Goal: Transaction & Acquisition: Purchase product/service

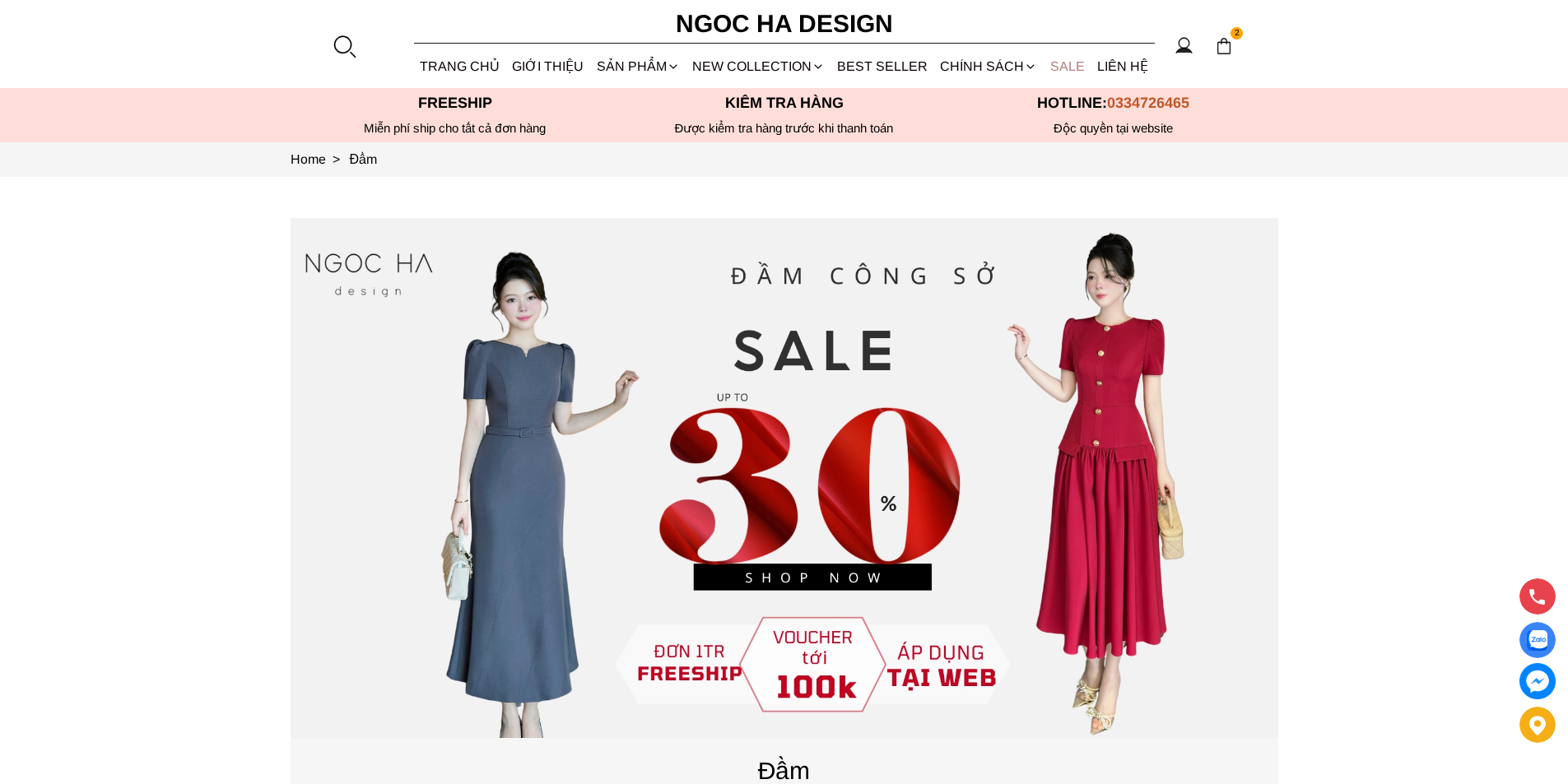
click at [1069, 66] on link "SALE" at bounding box center [1067, 66] width 46 height 44
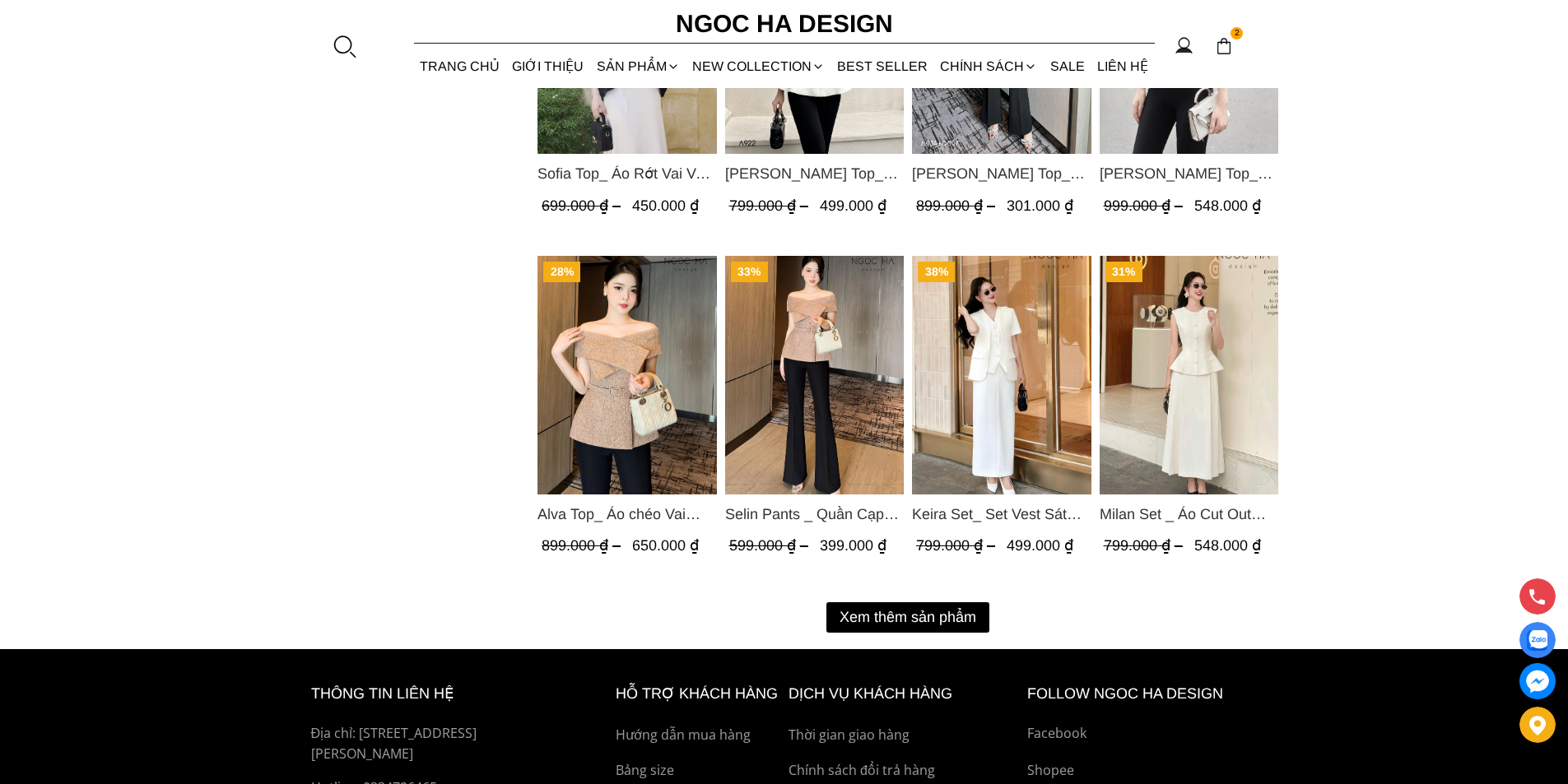
scroll to position [2139, 0]
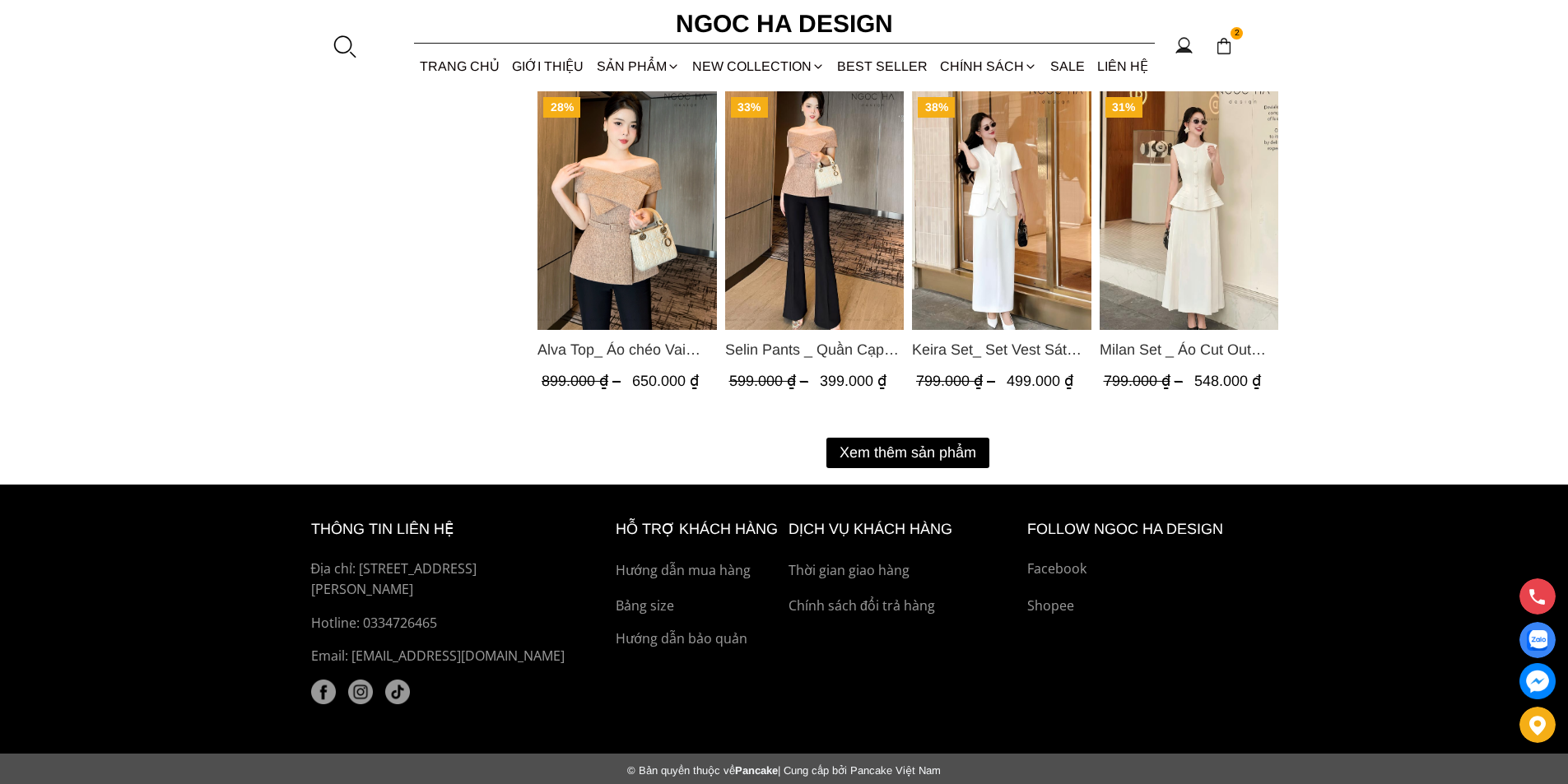
click at [907, 462] on button "Xem thêm sản phẩm" at bounding box center [907, 452] width 163 height 30
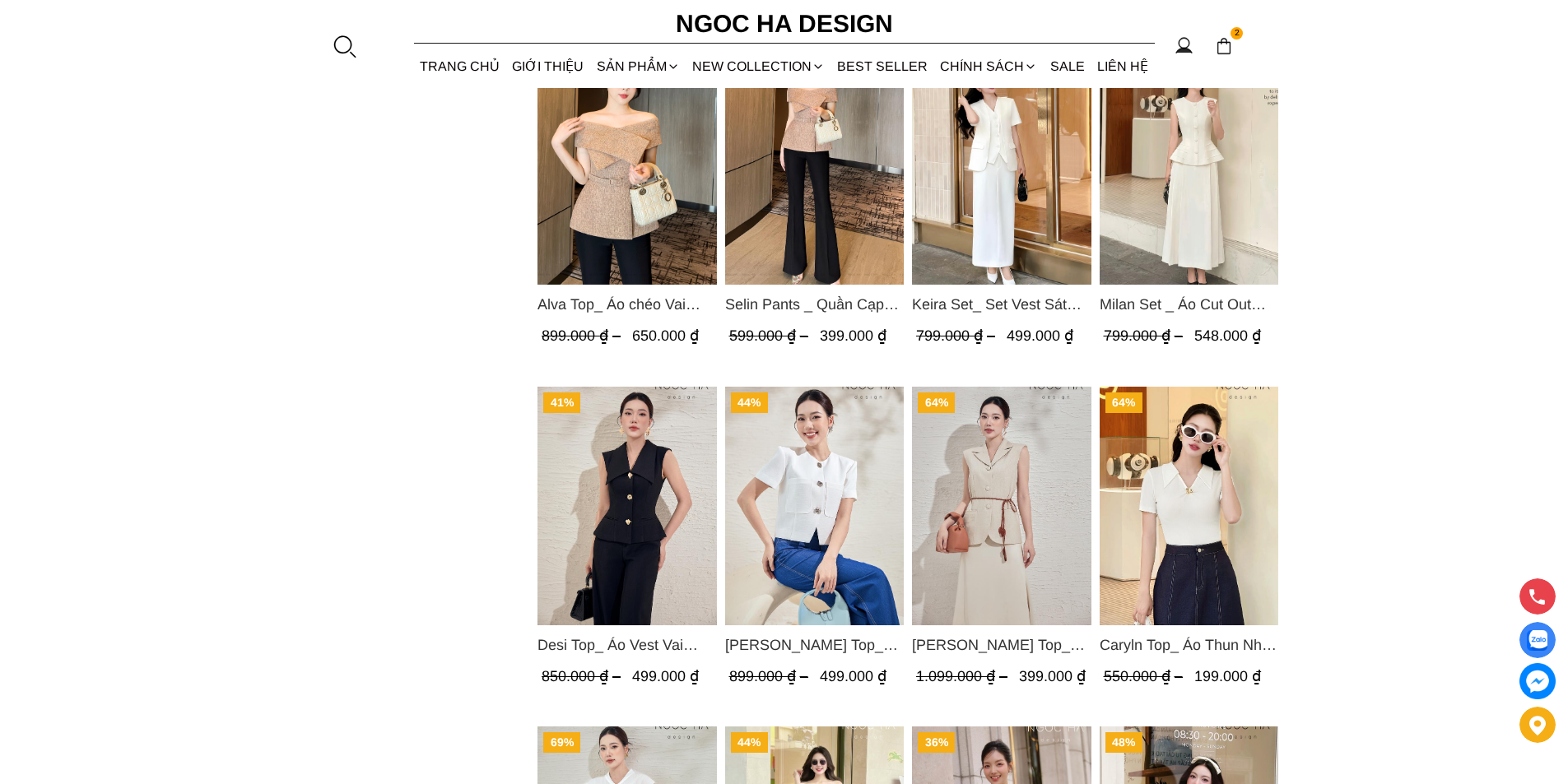
scroll to position [2678, 0]
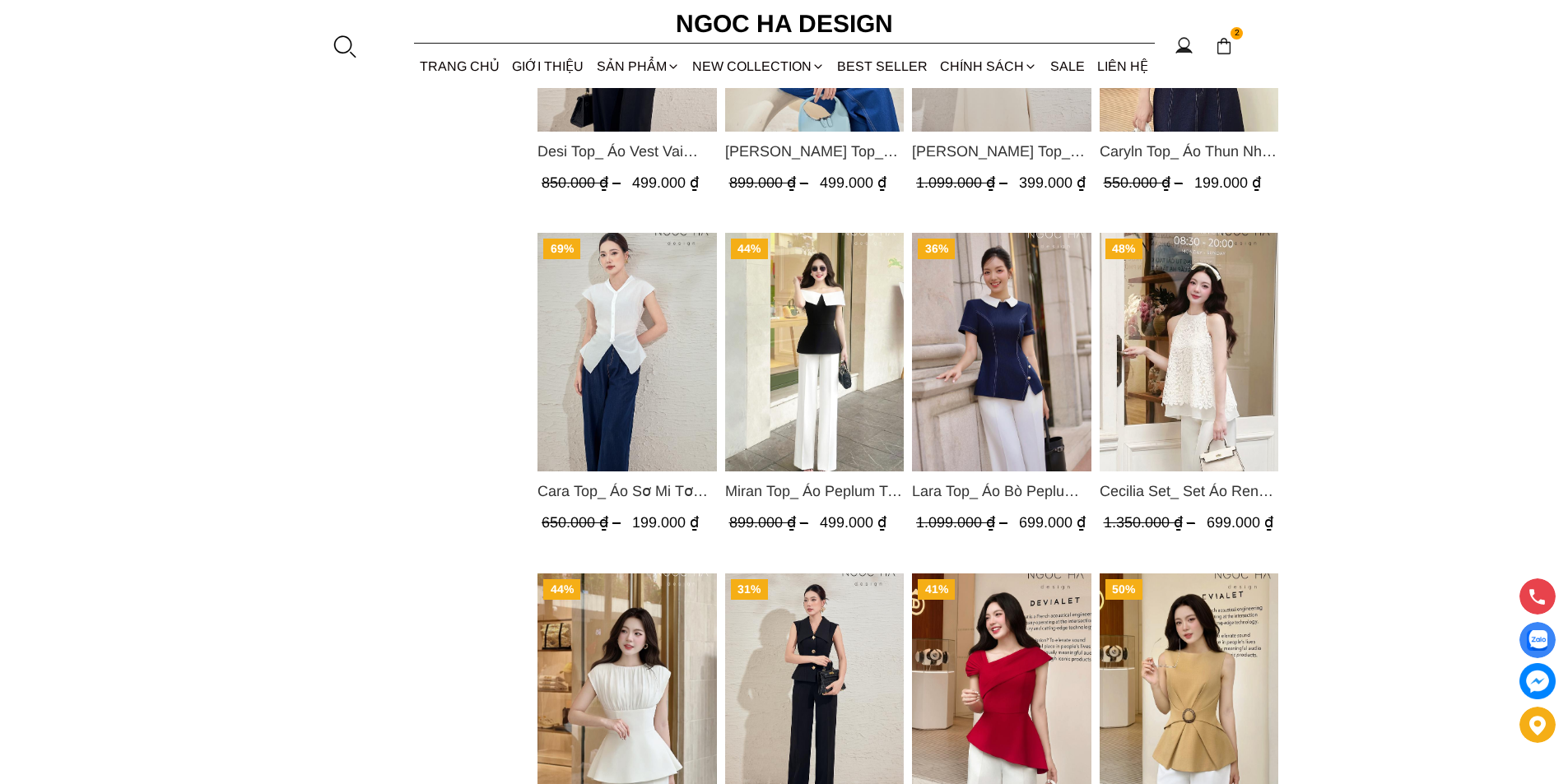
click at [651, 385] on img "Product image - Cara Top_ Áo Sơ Mi Tơ Rớt Vai Nhún Eo Màu Trắng A1073" at bounding box center [627, 352] width 179 height 239
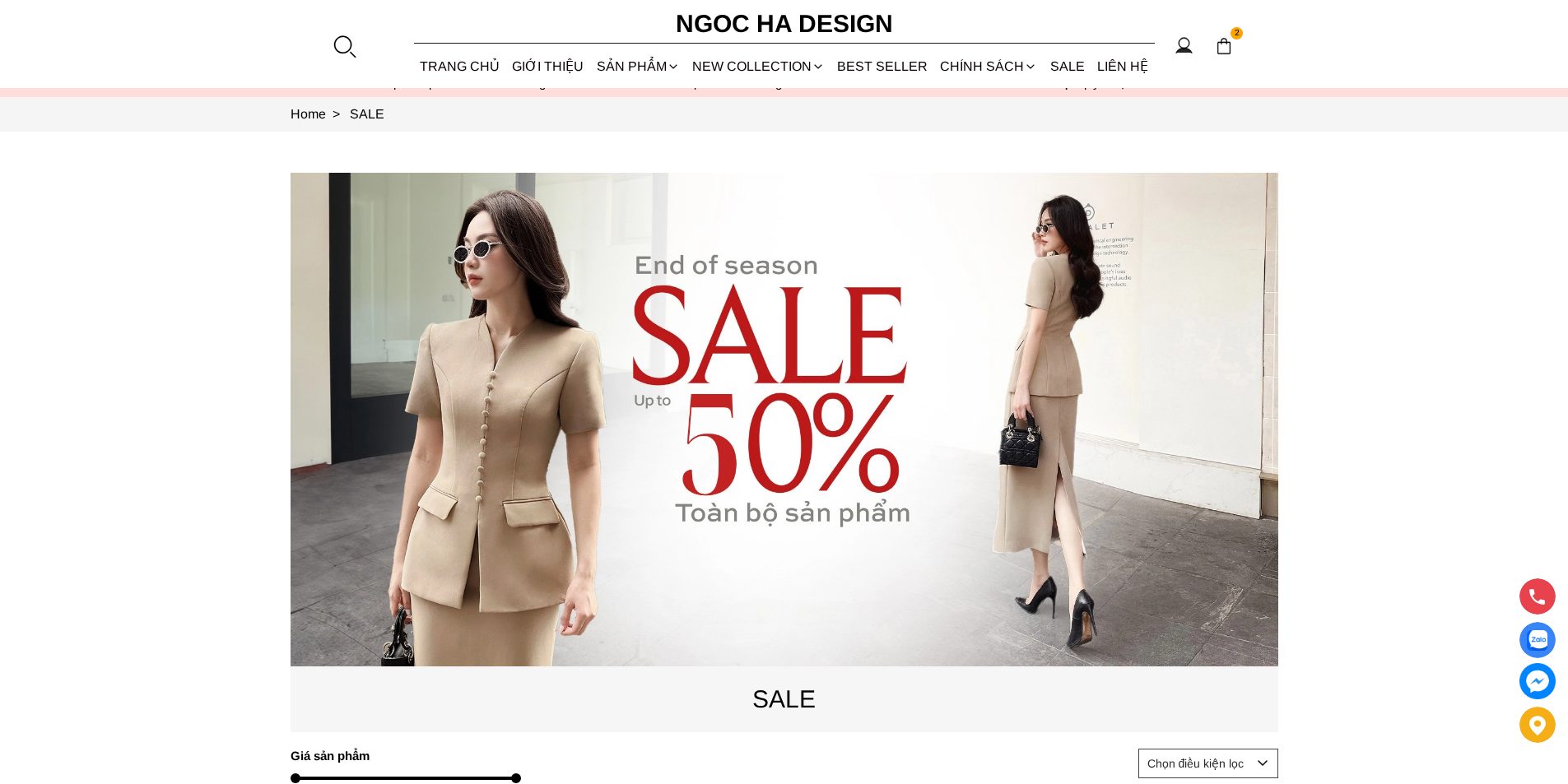
scroll to position [0, 0]
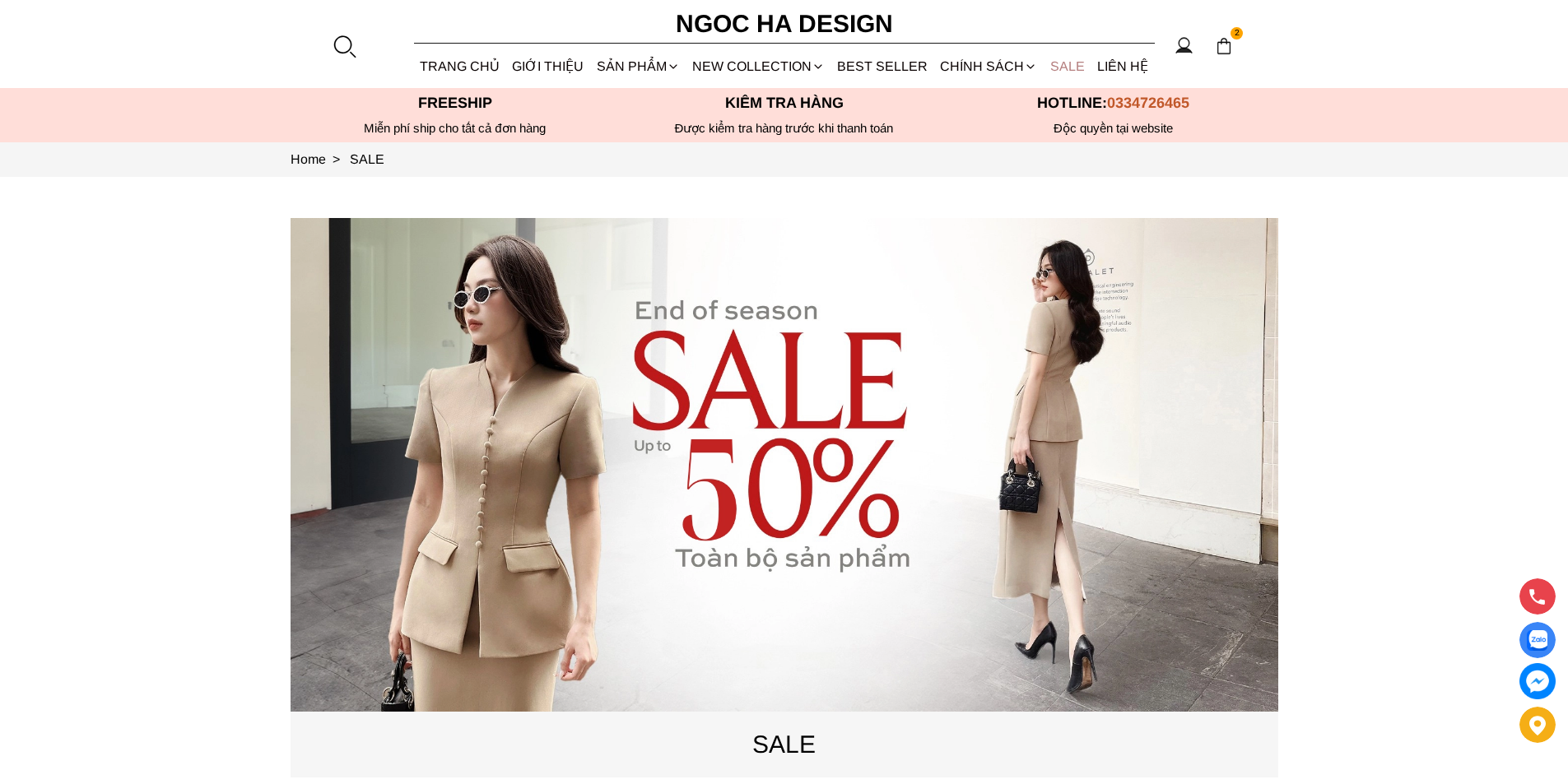
click at [1059, 67] on link "SALE" at bounding box center [1067, 66] width 46 height 44
